Goal: Submit feedback/report problem

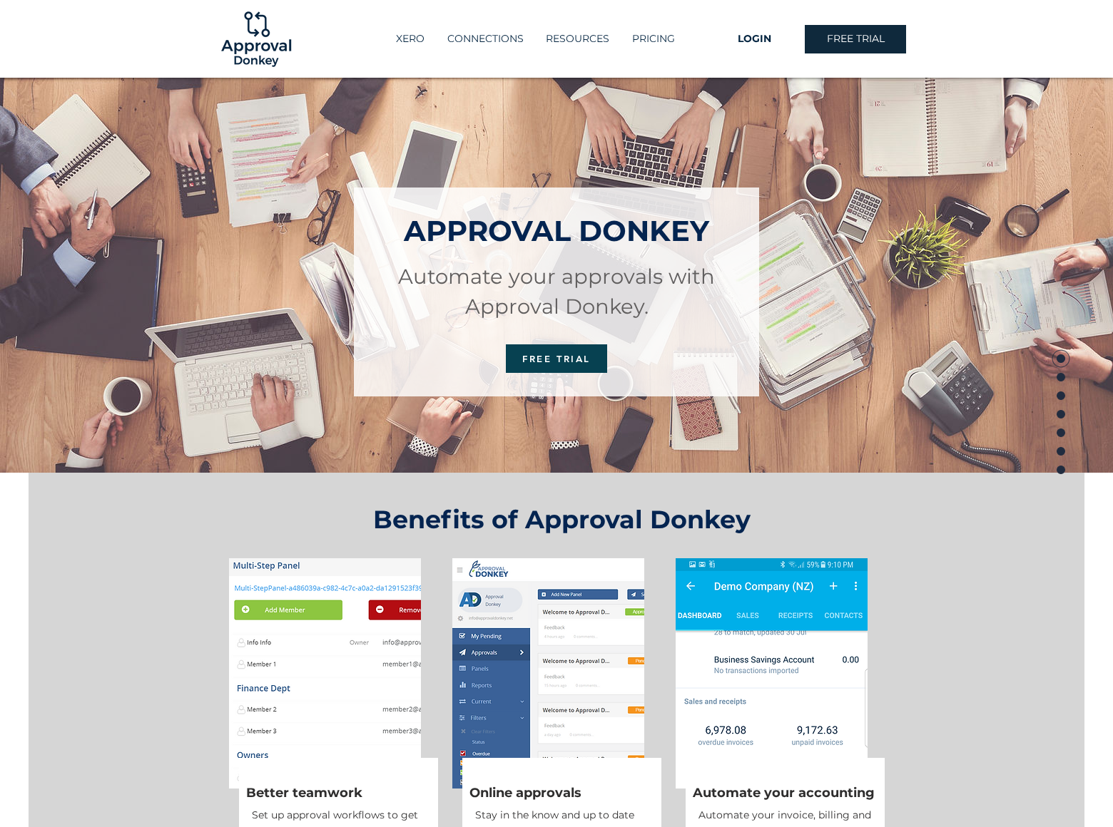
scroll to position [3086, 0]
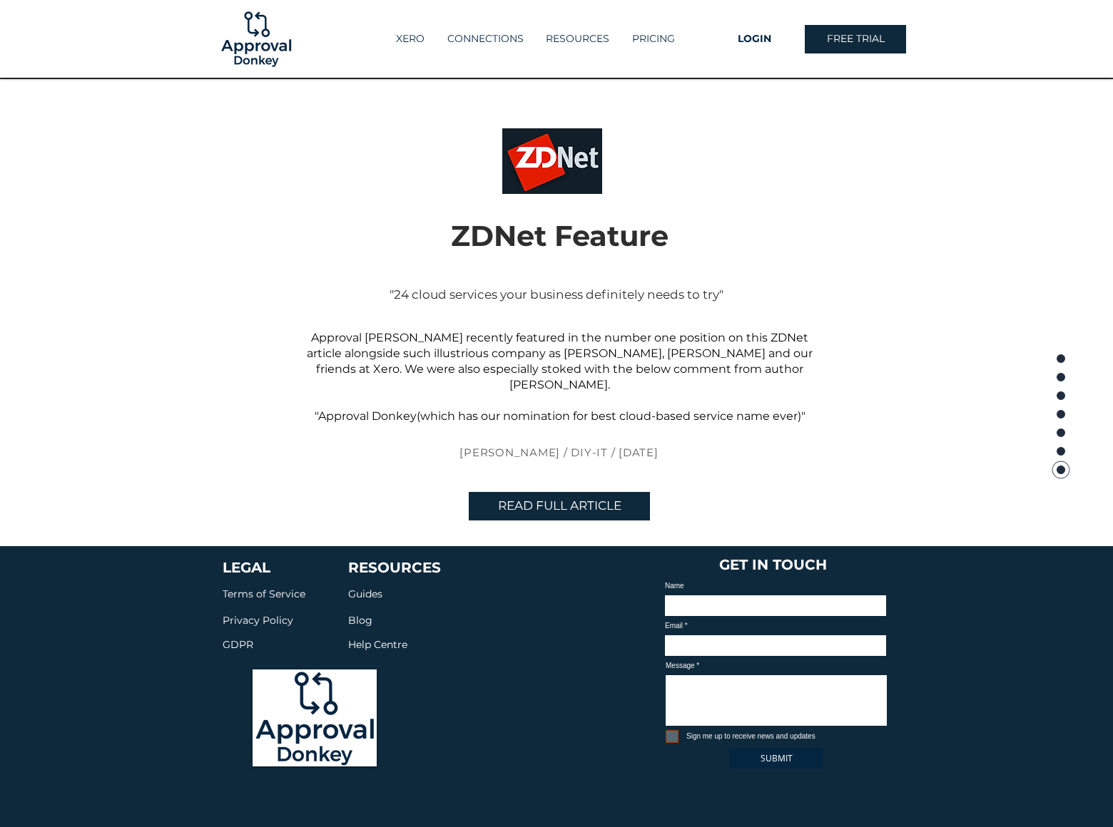
click at [670, 732] on input "Sign me up to receive news and updates" at bounding box center [669, 736] width 9 height 9
checkbox input "true"
type input "[PERSON_NAME]"
type input "[EMAIL_ADDRESS][DOMAIN_NAME]"
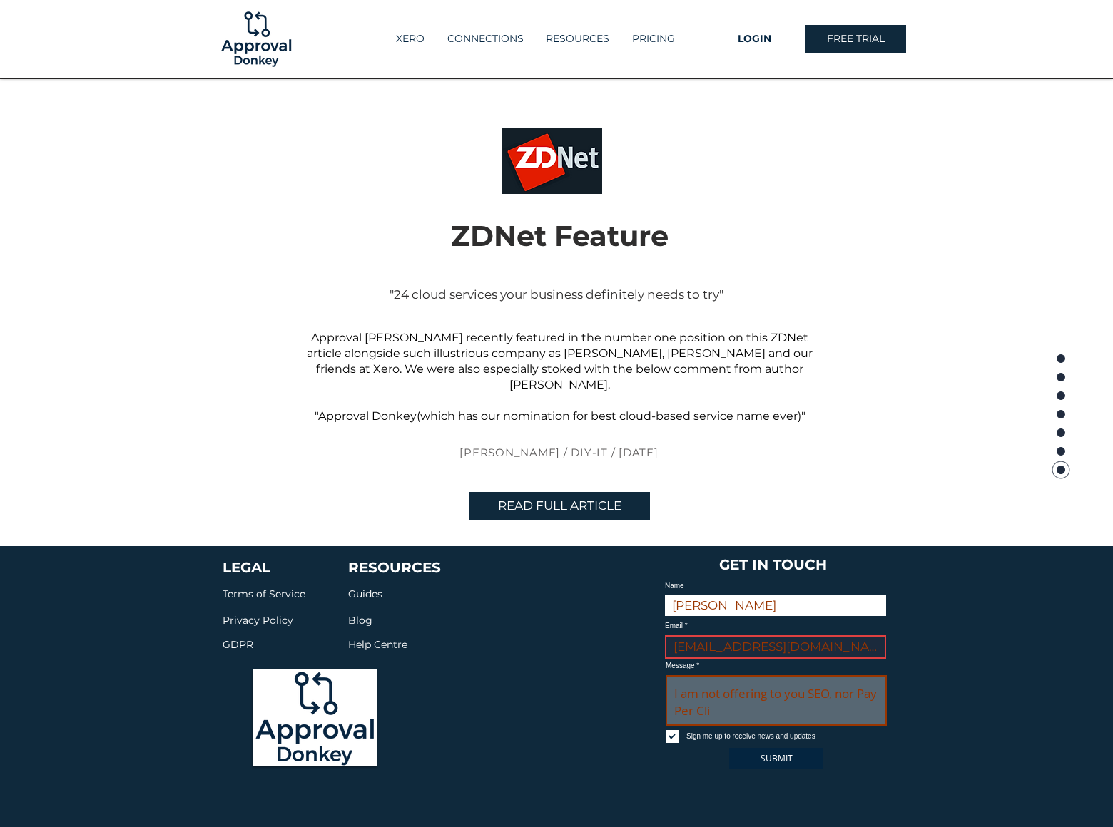
scroll to position [0, 0]
type textarea "I am not offering to you SEO, nor Pay Per Click Advertising. It's something com…"
checkbox input "false"
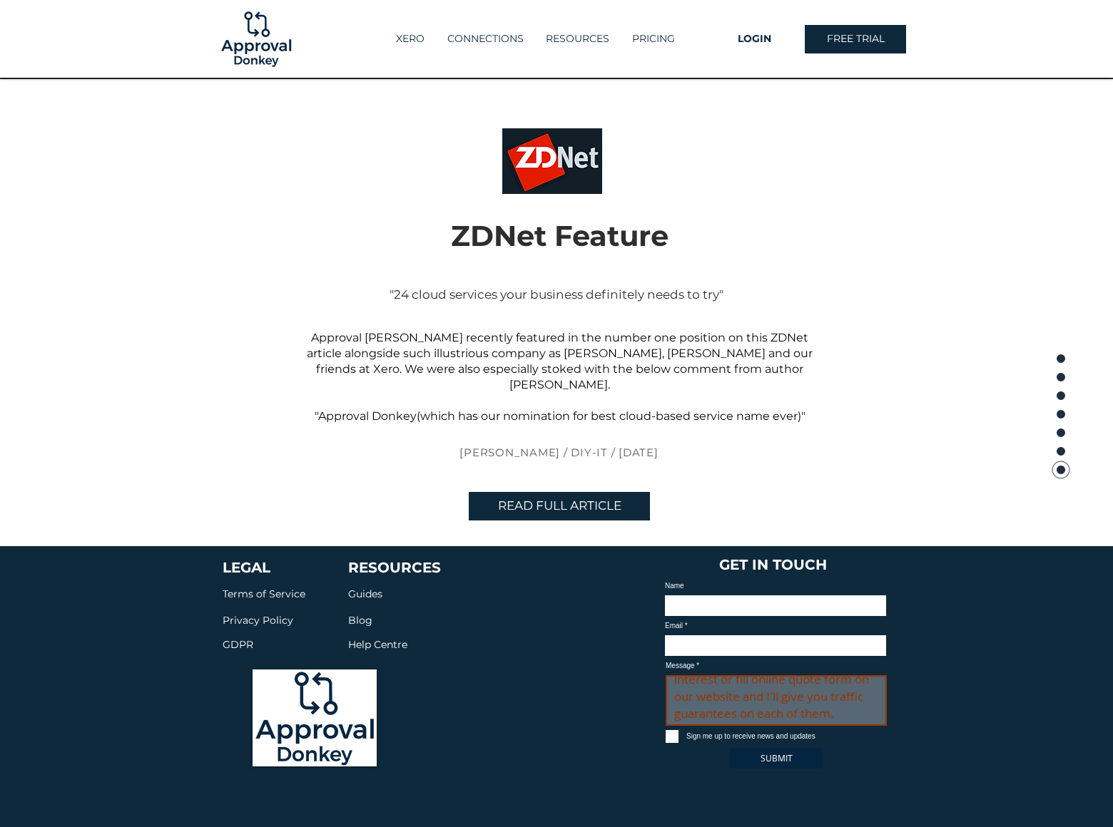
scroll to position [0, 0]
